Goal: Task Accomplishment & Management: Use online tool/utility

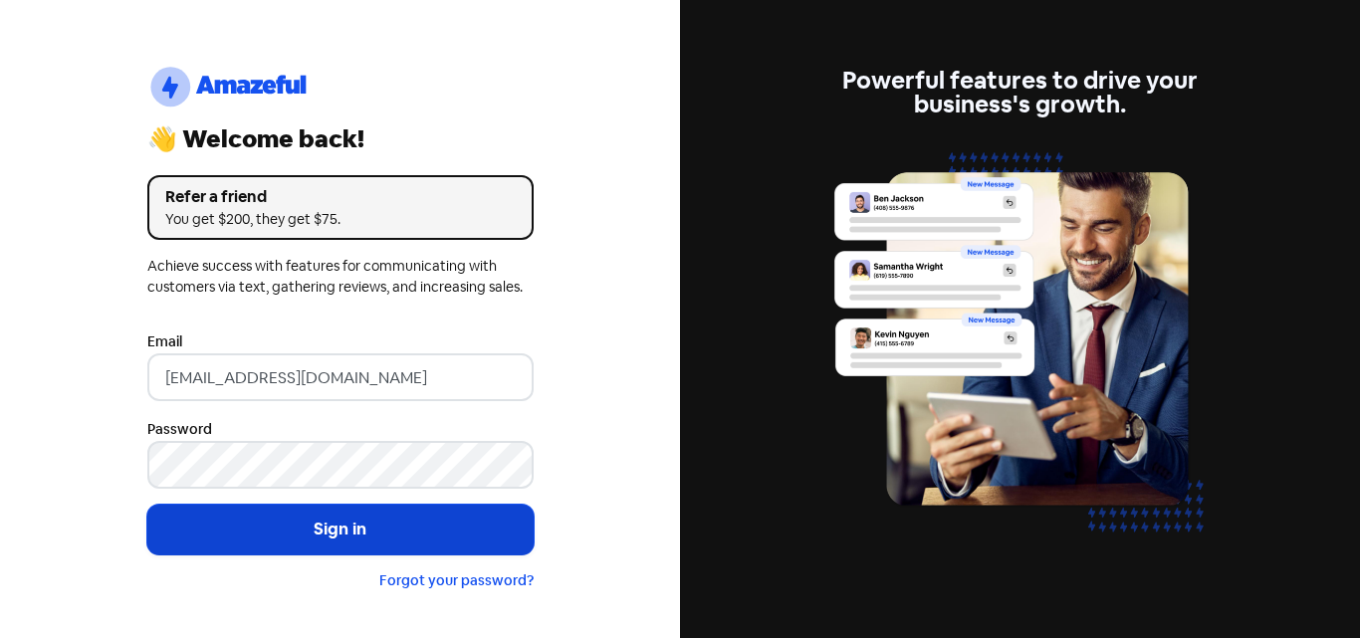
click at [428, 537] on button "Sign in" at bounding box center [340, 530] width 386 height 50
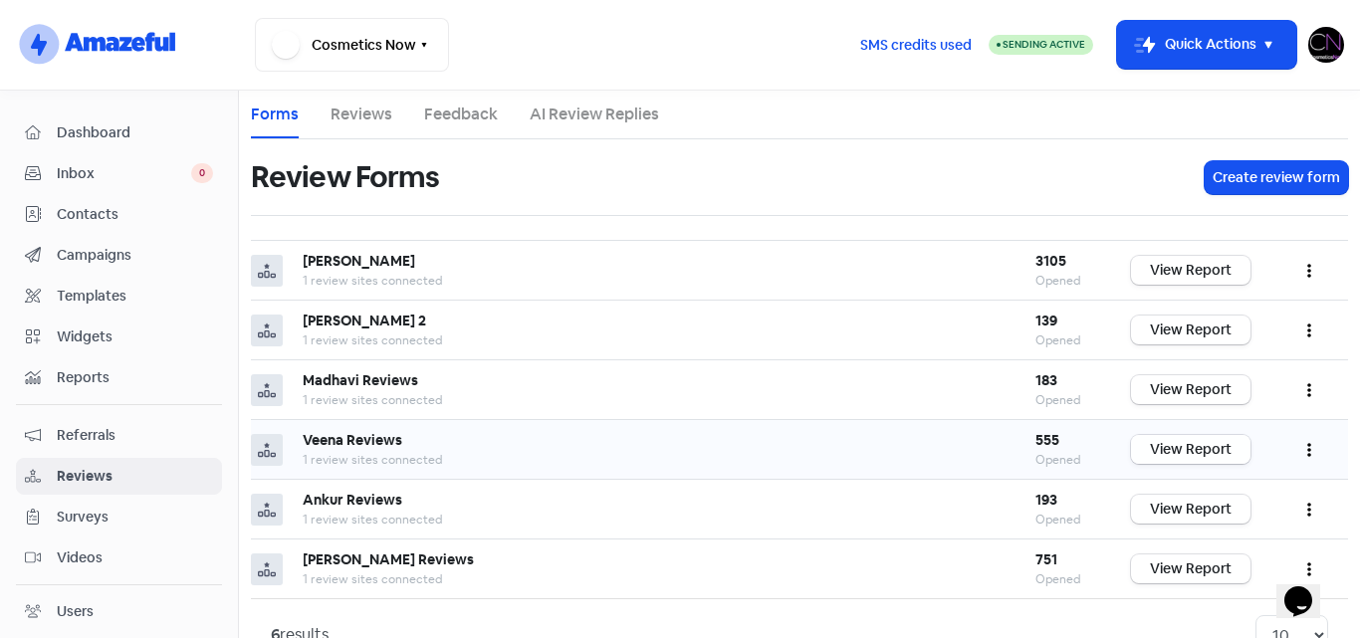
click at [1164, 445] on link "View Report" at bounding box center [1190, 449] width 119 height 29
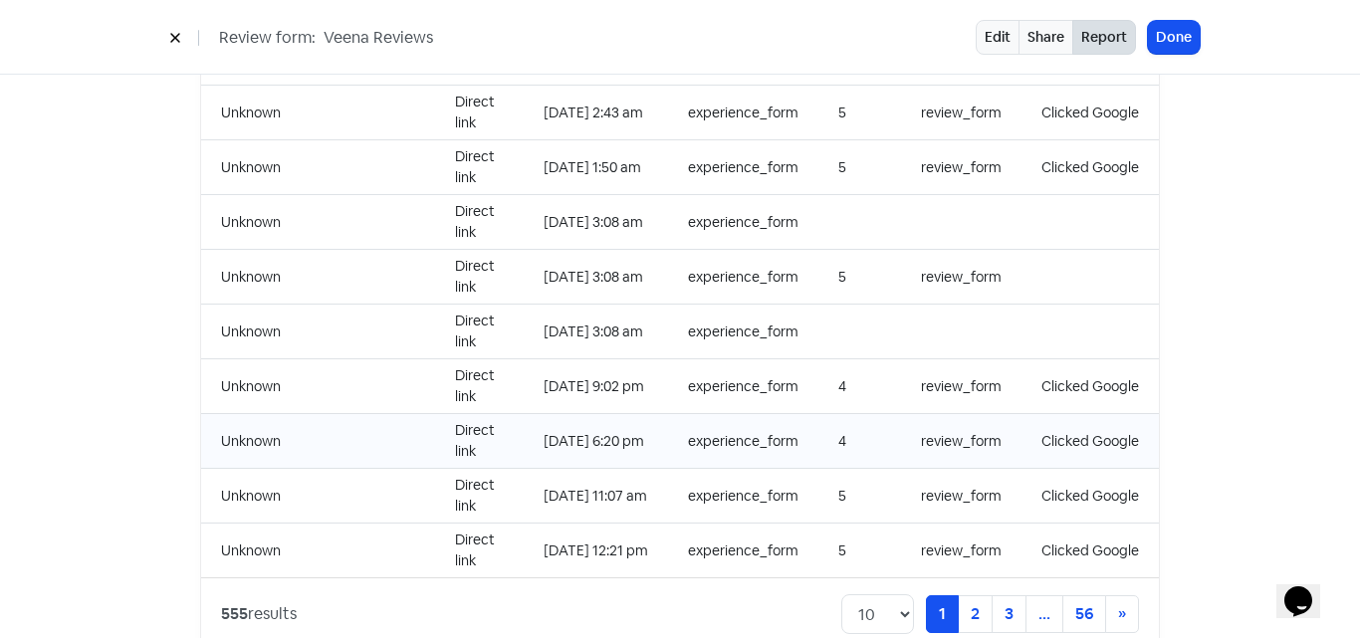
scroll to position [2154, 0]
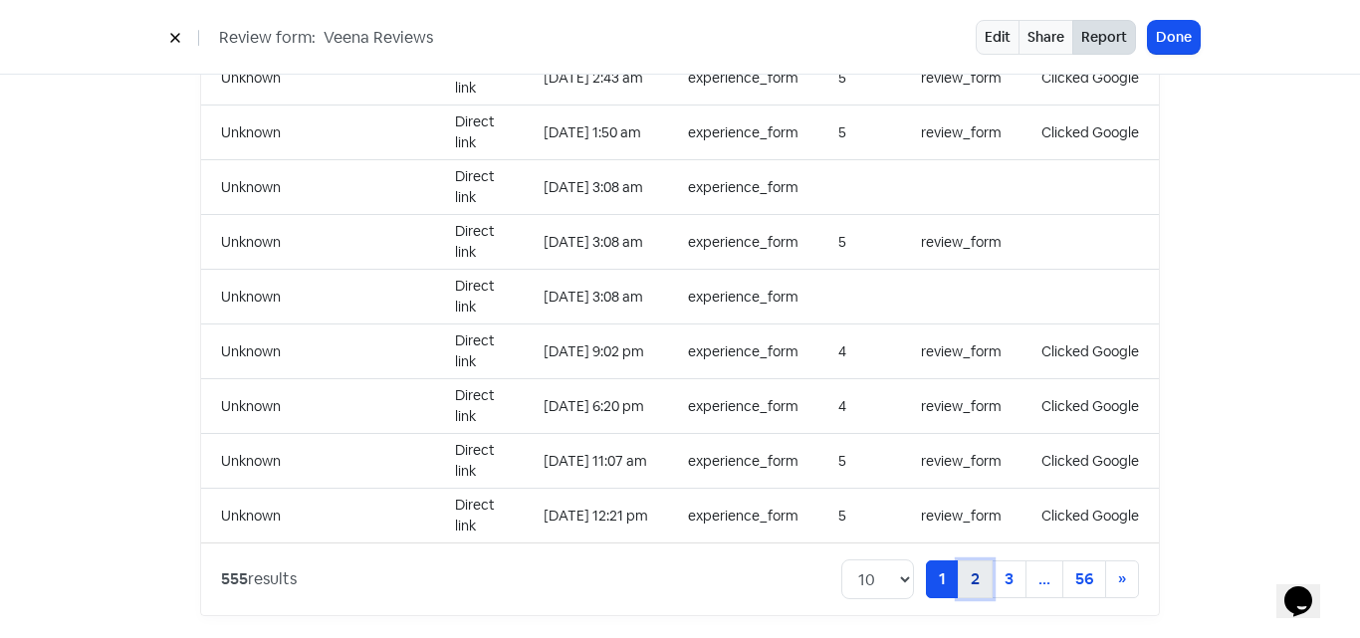
click at [972, 564] on link "2" at bounding box center [975, 580] width 35 height 38
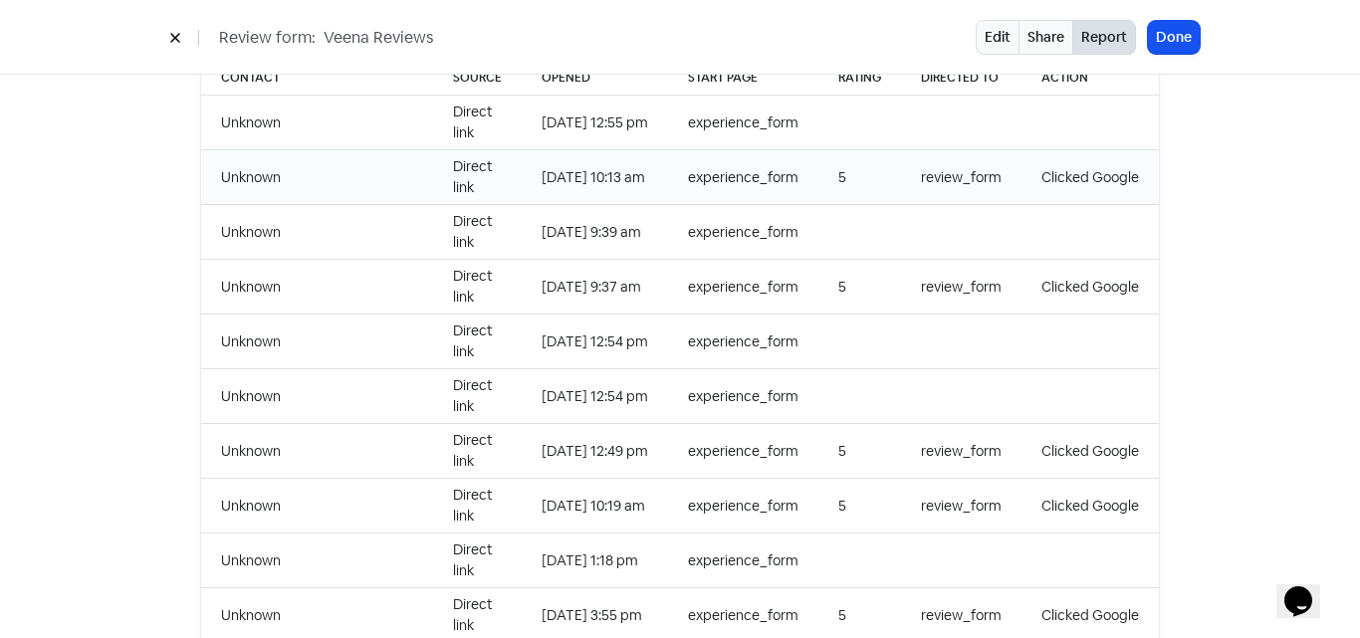
scroll to position [2154, 0]
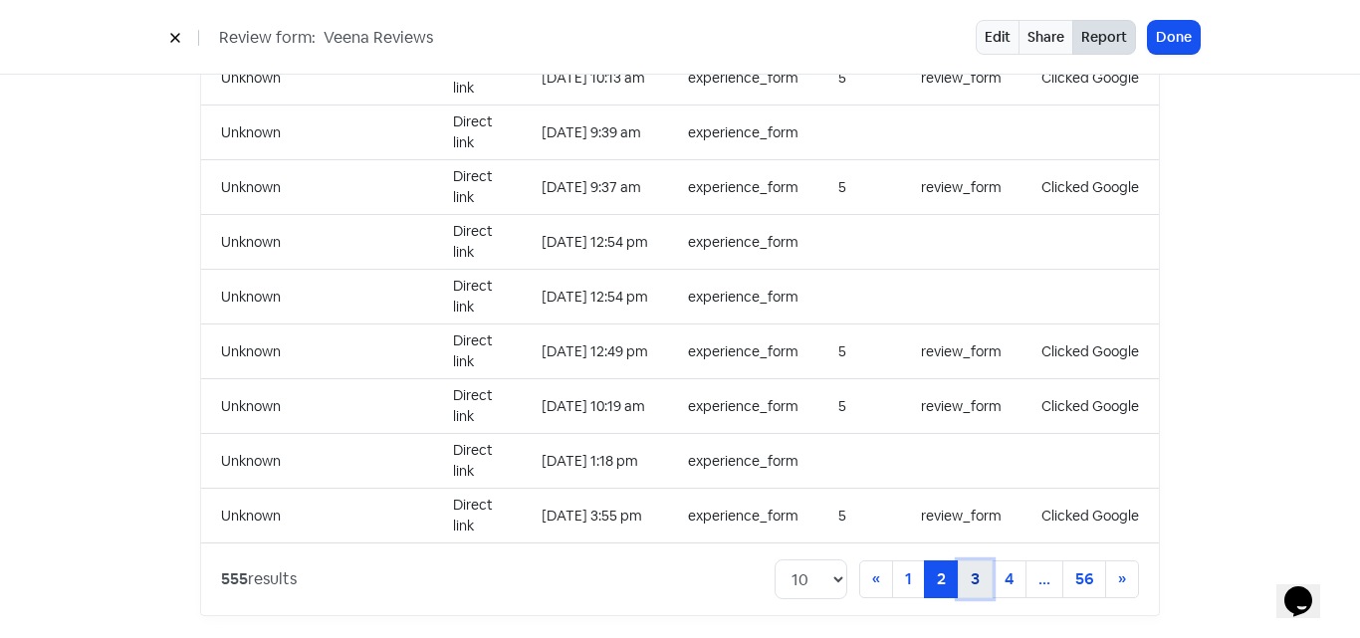
click at [969, 573] on link "3" at bounding box center [975, 580] width 35 height 38
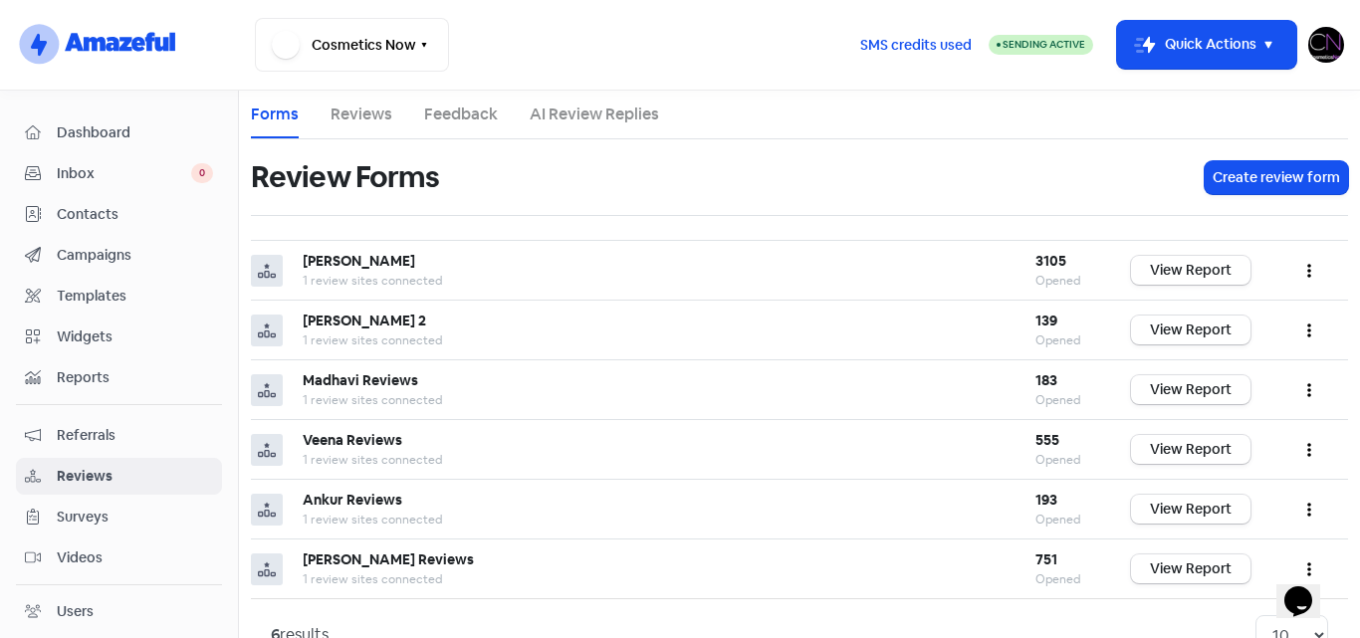
click at [1316, 37] on img at bounding box center [1327, 45] width 36 height 36
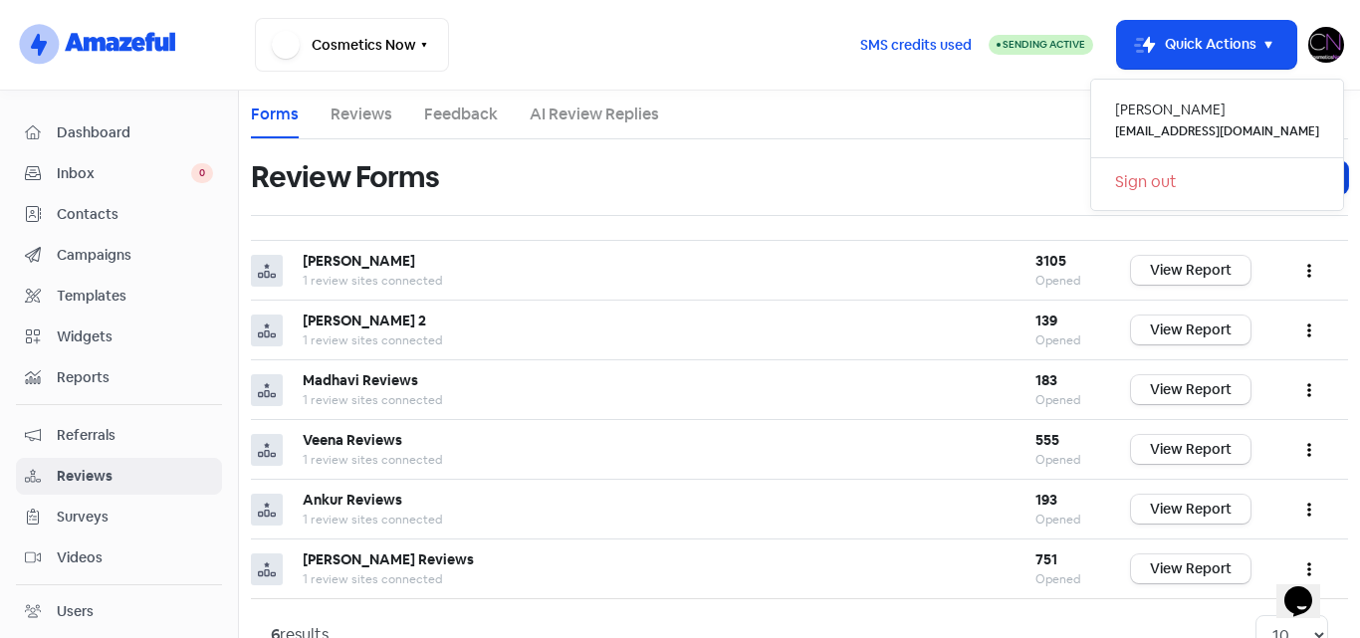
click at [1203, 184] on link "Sign out" at bounding box center [1217, 182] width 252 height 32
